Goal: Browse casually

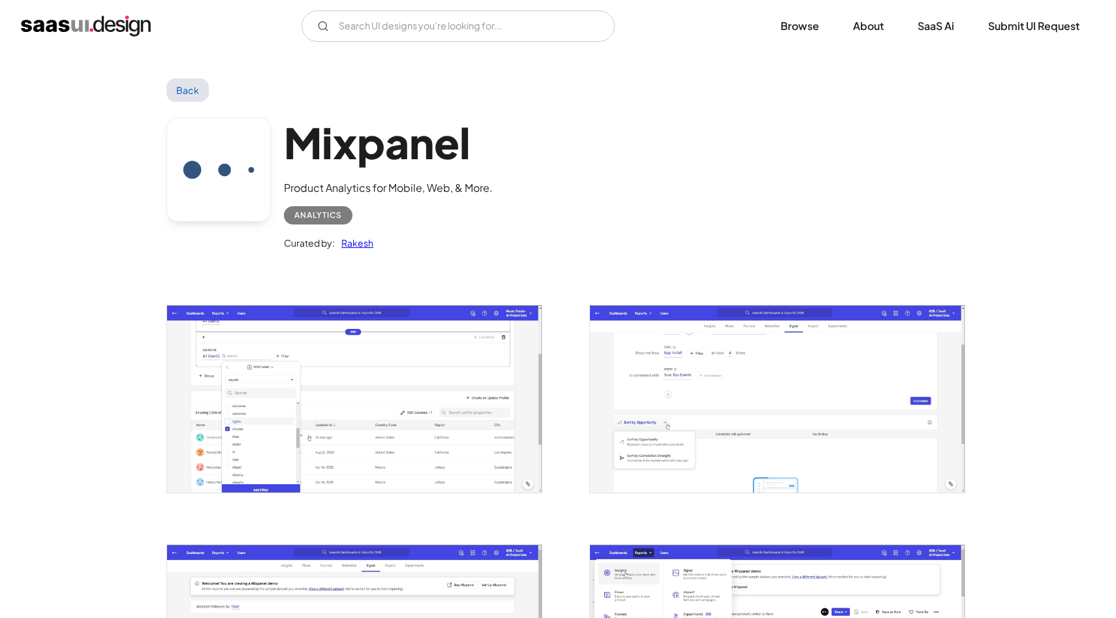
click at [230, 371] on img "open lightbox" at bounding box center [354, 399] width 375 height 187
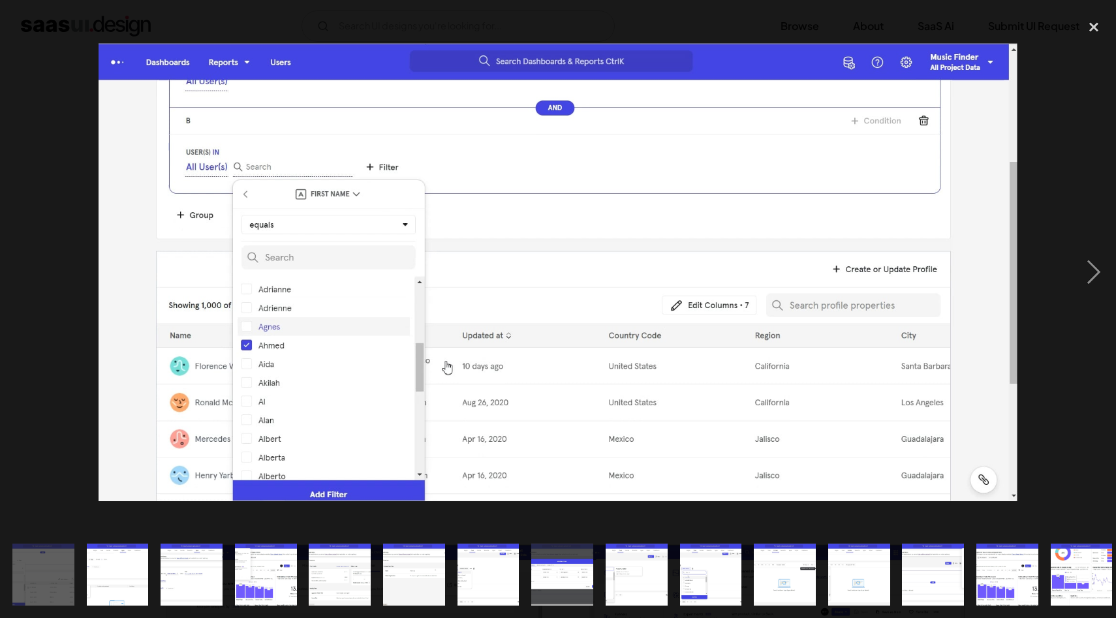
click at [196, 565] on img "show item 3 of 20" at bounding box center [192, 575] width 124 height 62
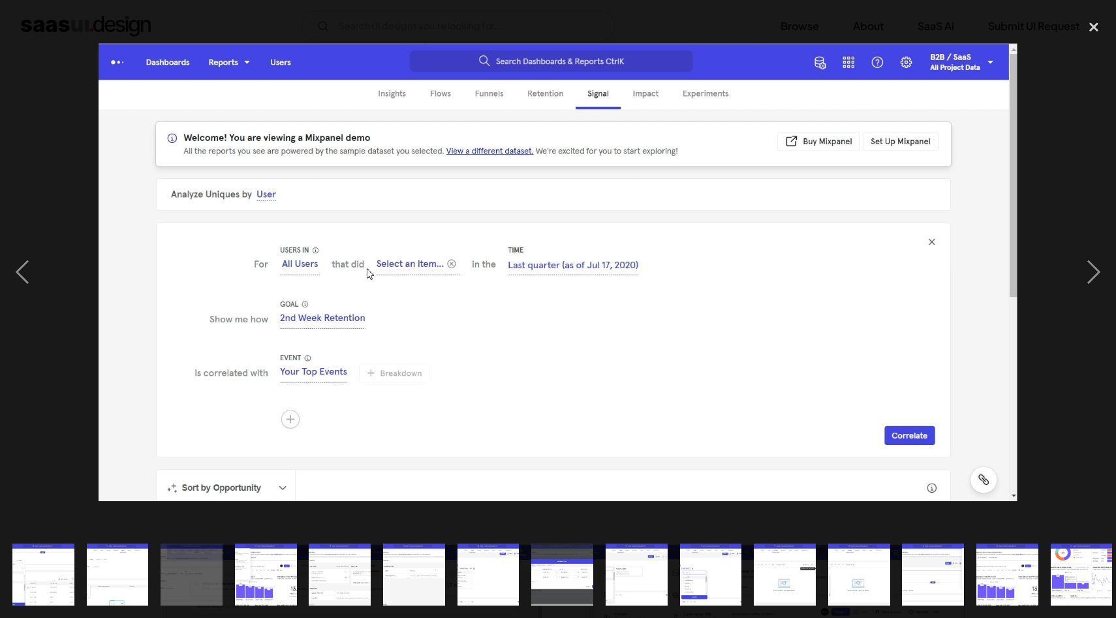
click at [272, 577] on img "show item 4 of 20" at bounding box center [266, 575] width 124 height 62
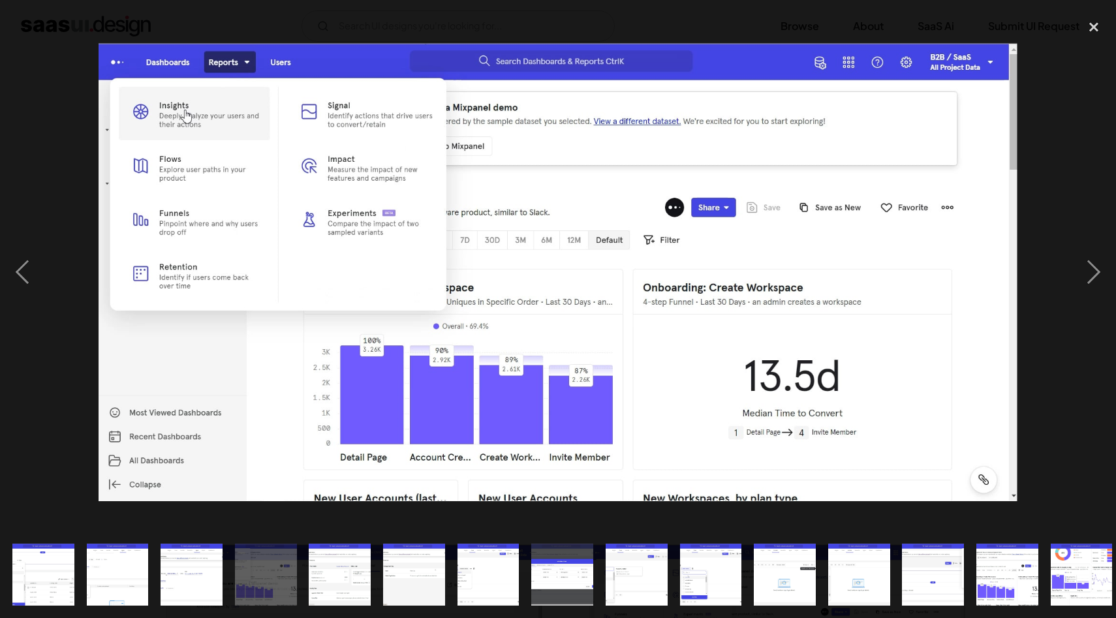
click at [332, 589] on img "show item 5 of 20" at bounding box center [340, 575] width 124 height 62
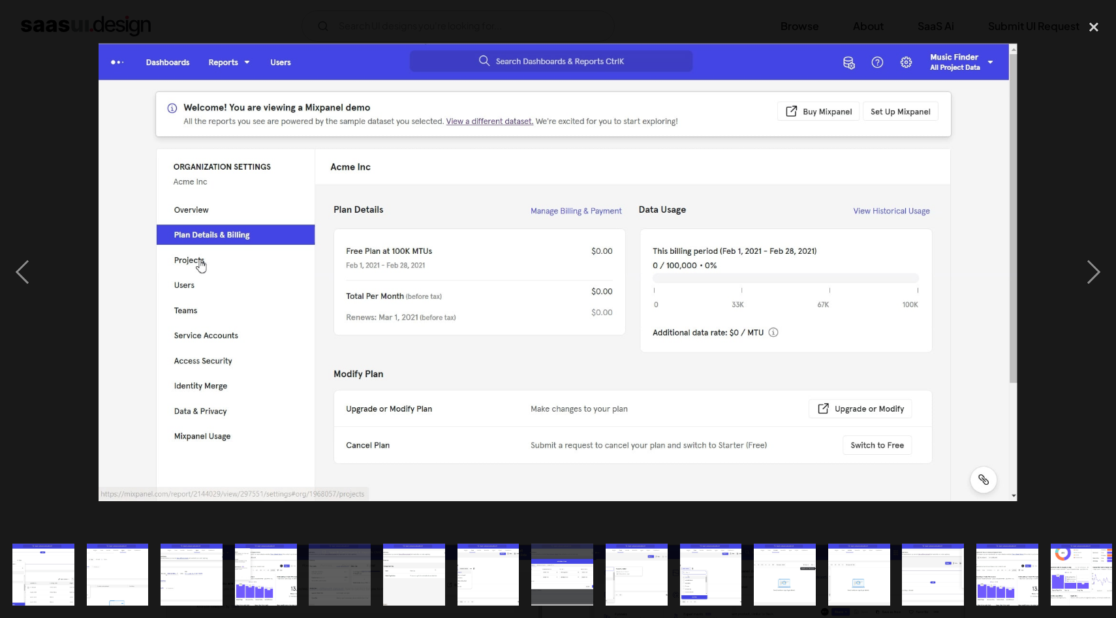
click at [127, 571] on img "show item 2 of 20" at bounding box center [117, 575] width 124 height 62
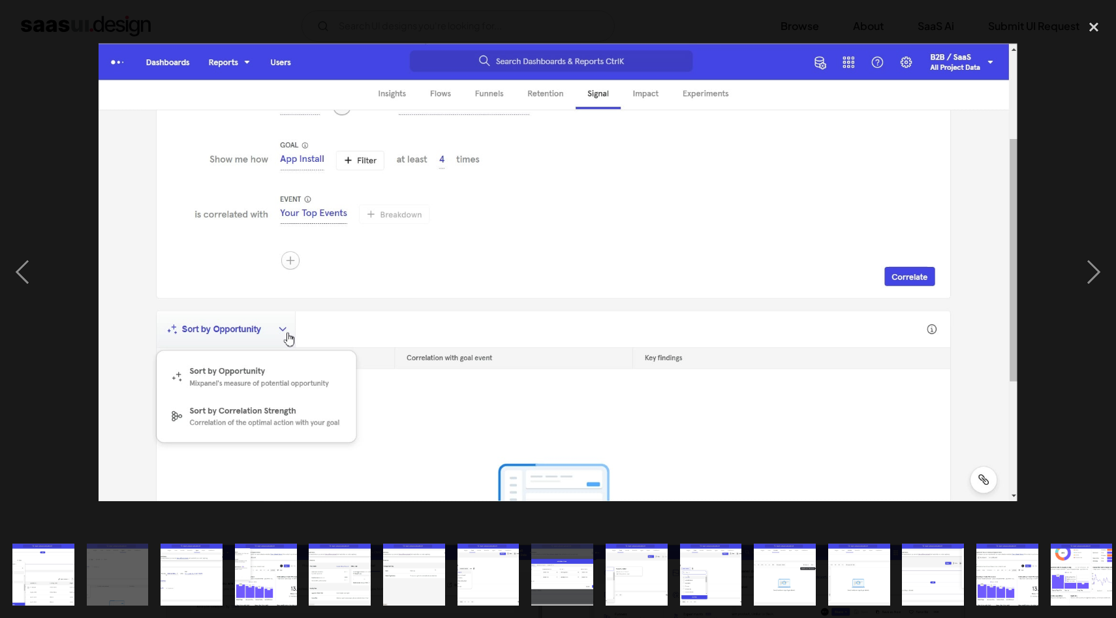
click at [40, 555] on img "show item 1 of 20" at bounding box center [43, 575] width 124 height 62
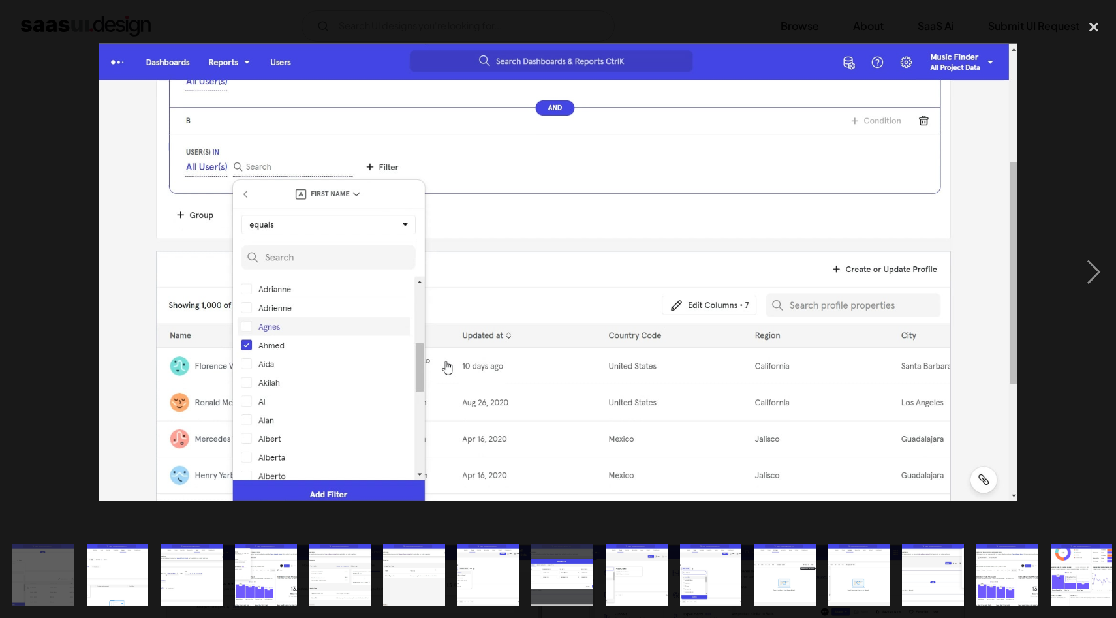
click at [482, 563] on img "show item 7 of 20" at bounding box center [488, 575] width 124 height 62
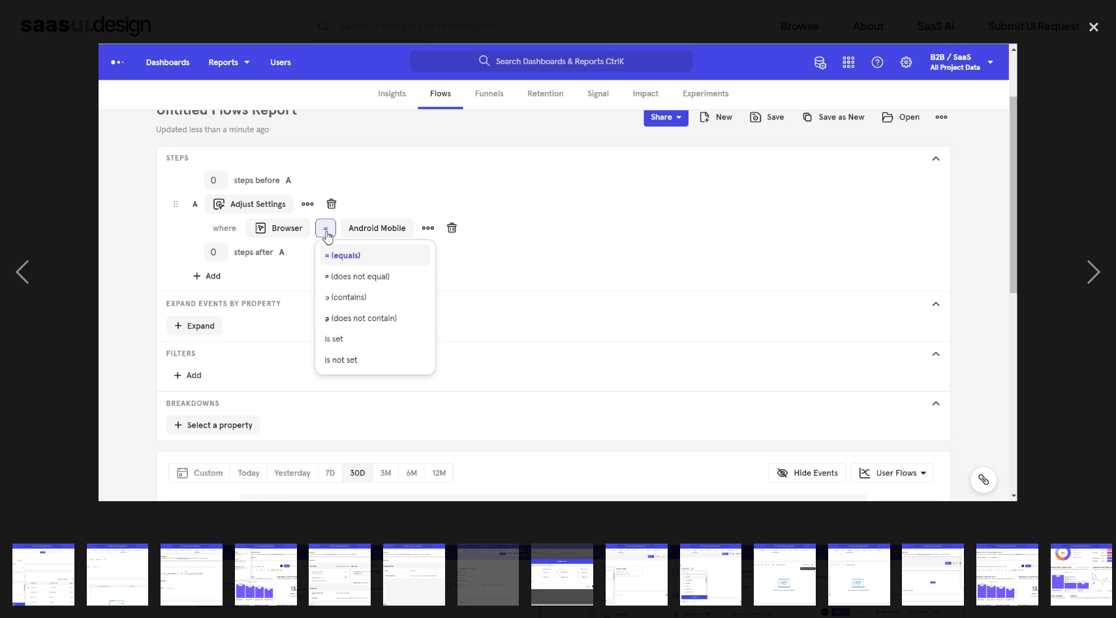
click at [654, 560] on img "show item 9 of 20" at bounding box center [637, 575] width 124 height 62
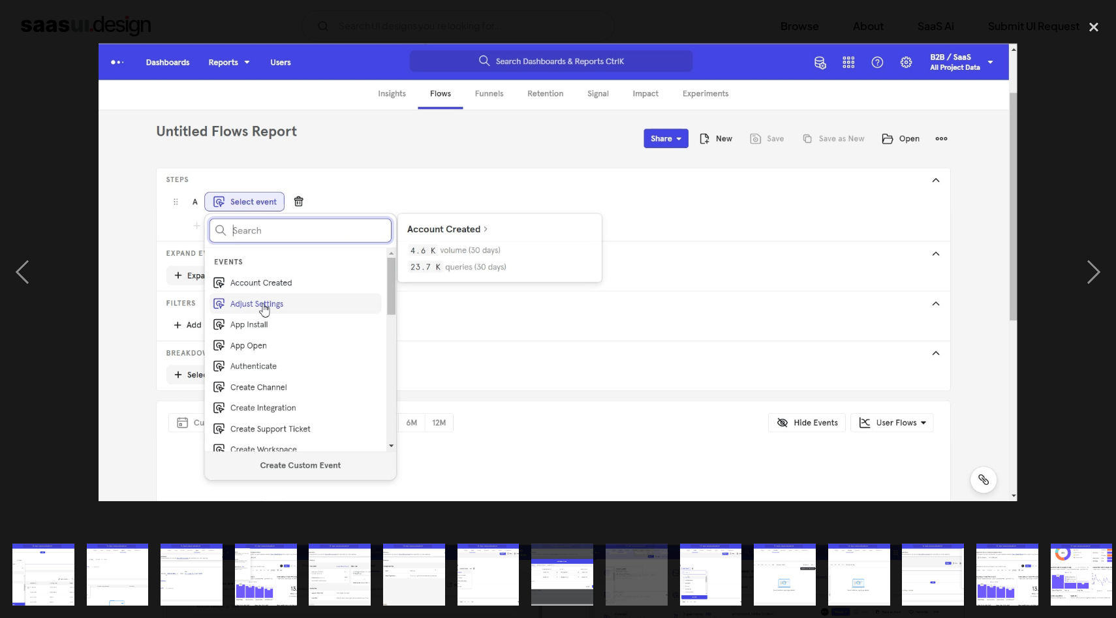
click at [711, 565] on img "show item 10 of 20" at bounding box center [711, 575] width 124 height 62
